Goal: Contribute content

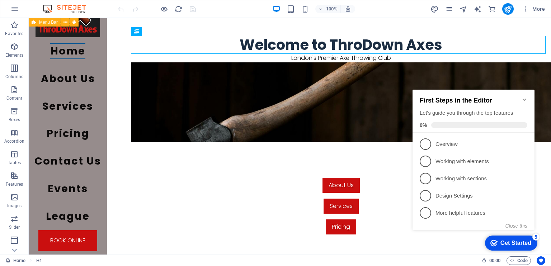
scroll to position [39, 0]
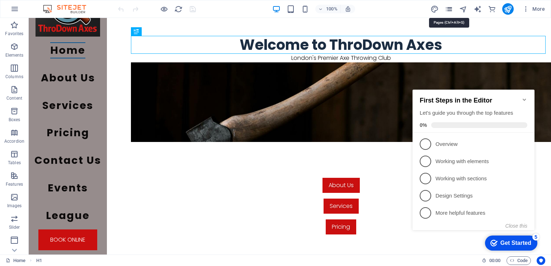
click at [450, 12] on icon "pages" at bounding box center [448, 9] width 8 height 8
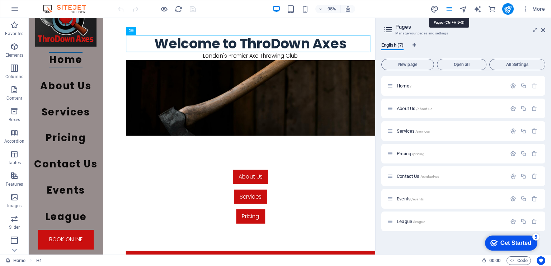
scroll to position [27, 0]
click at [410, 223] on span "League /league" at bounding box center [410, 221] width 28 height 5
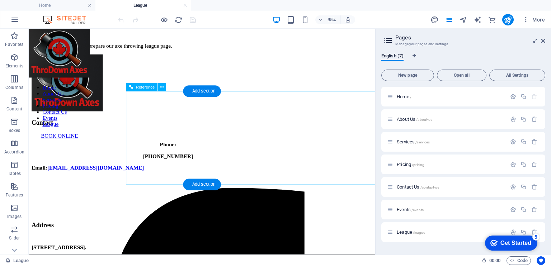
scroll to position [0, 0]
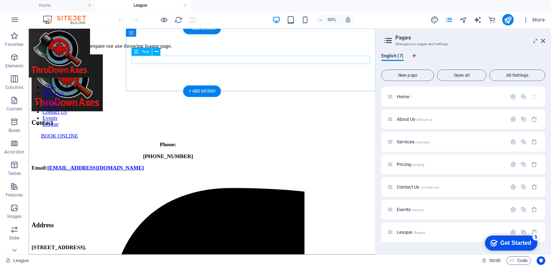
click at [361, 50] on div "Please bare with us as we prepare our axe throwing league page." at bounding box center [211, 47] width 359 height 6
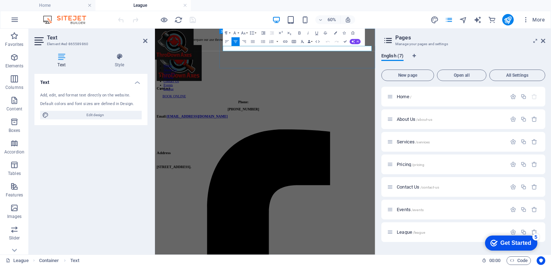
click at [494, 50] on p "Please bare with us as we prepare our axe throwing league page." at bounding box center [338, 47] width 361 height 6
click at [543, 41] on icon at bounding box center [543, 41] width 4 height 6
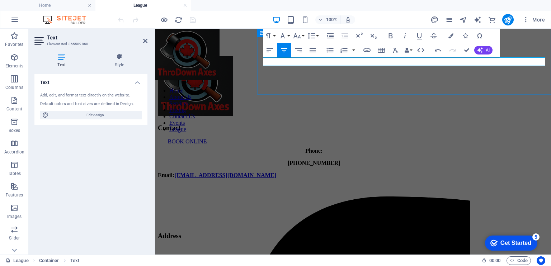
click at [537, 45] on div at bounding box center [353, 47] width 390 height 6
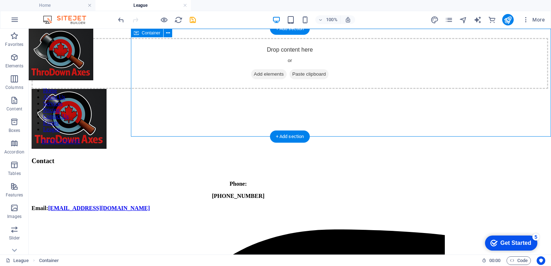
click at [286, 79] on span "Add elements" at bounding box center [268, 74] width 35 height 10
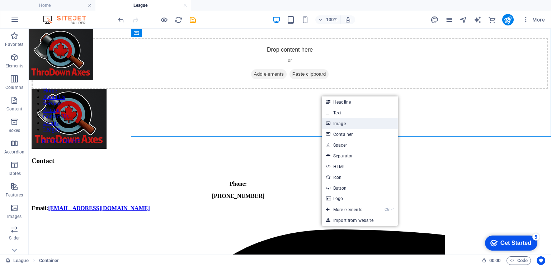
click at [347, 124] on link "Image" at bounding box center [360, 123] width 76 height 11
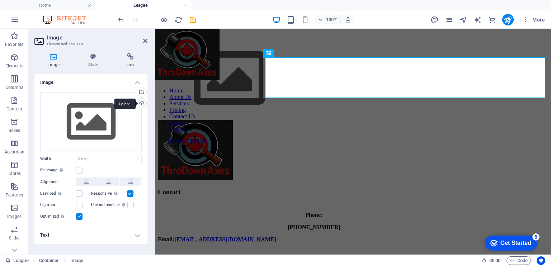
click at [142, 103] on div "Upload" at bounding box center [140, 104] width 11 height 11
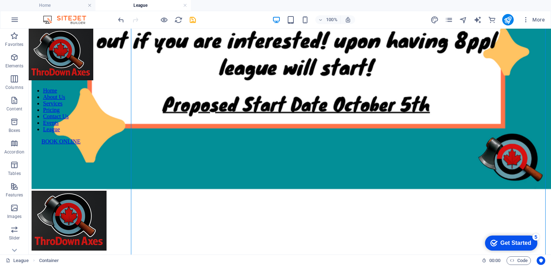
scroll to position [596, 0]
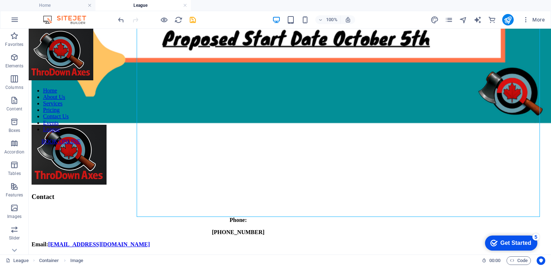
scroll to position [585, 0]
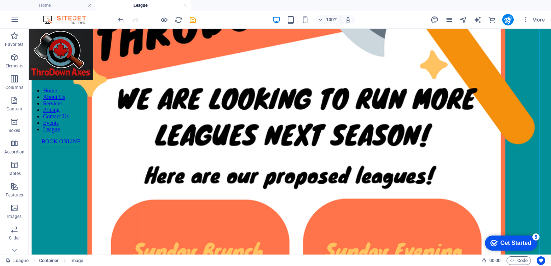
scroll to position [0, 0]
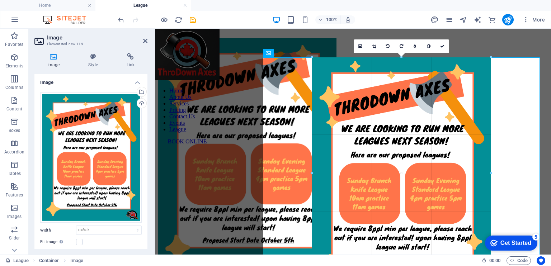
drag, startPoint x: 539, startPoint y: 57, endPoint x: 280, endPoint y: 156, distance: 277.4
type input "498"
select select "px"
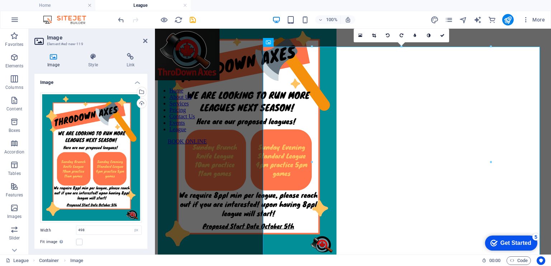
scroll to position [11, 0]
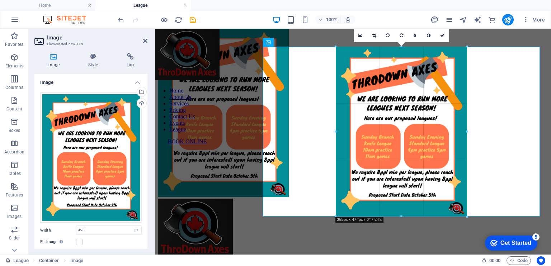
type input "365"
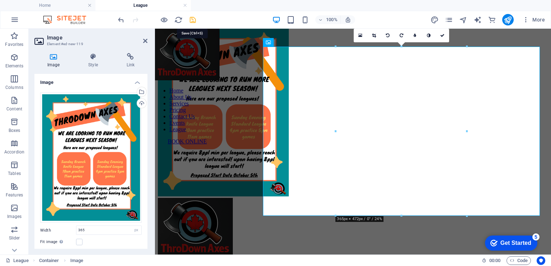
click at [193, 23] on icon "save" at bounding box center [193, 20] width 8 height 8
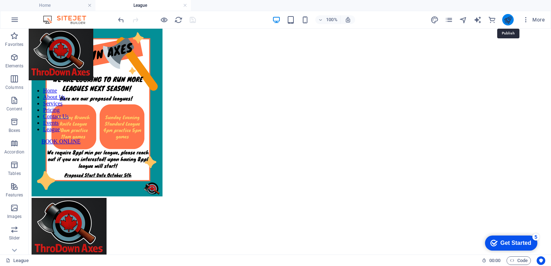
click at [506, 22] on icon "publish" at bounding box center [507, 20] width 8 height 8
